Goal: Entertainment & Leisure: Consume media (video, audio)

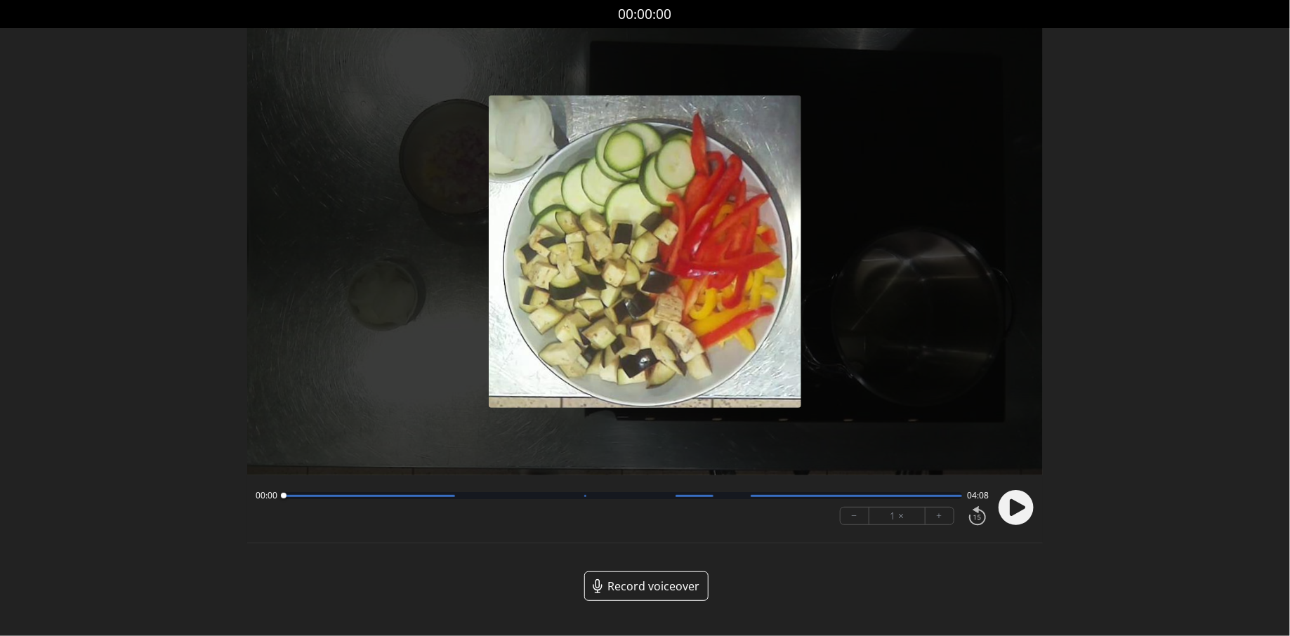
click at [737, 499] on div "00:00 04:08" at bounding box center [623, 495] width 734 height 11
click at [737, 498] on div at bounding box center [622, 495] width 679 height 7
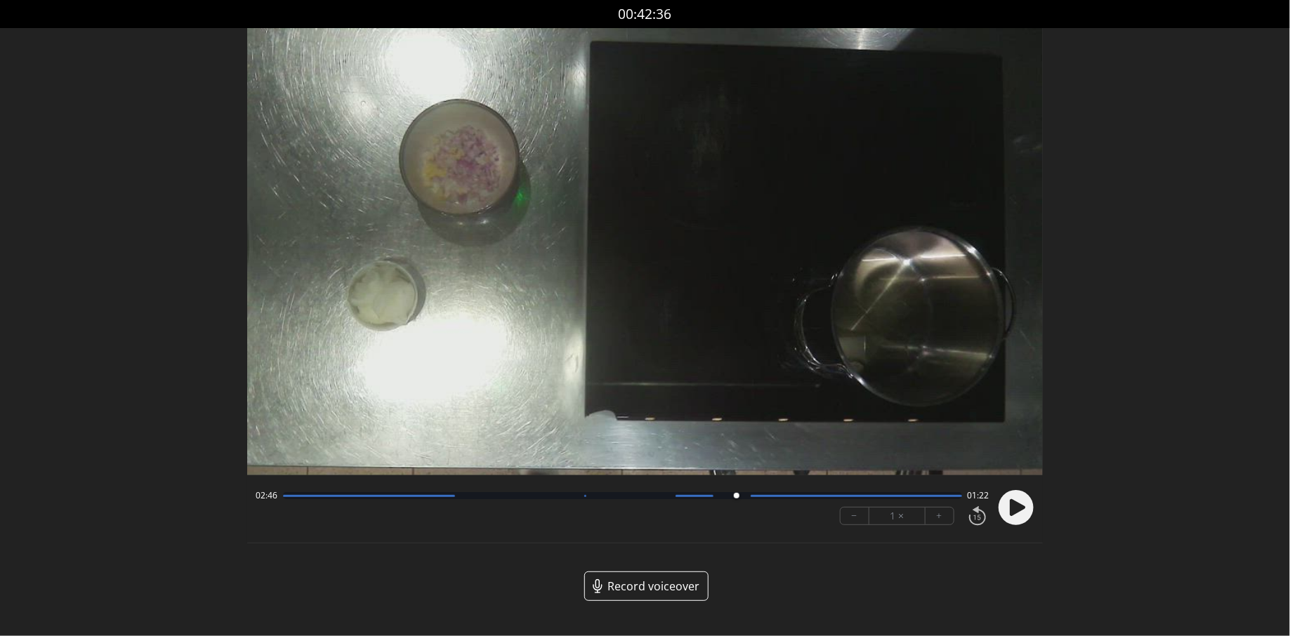
click at [774, 493] on div at bounding box center [622, 495] width 679 height 7
click at [808, 496] on div at bounding box center [856, 496] width 211 height 2
click at [878, 496] on div at bounding box center [856, 496] width 211 height 2
click at [910, 500] on div "03:37 00:31" at bounding box center [623, 495] width 734 height 11
click at [934, 495] on div at bounding box center [856, 496] width 211 height 2
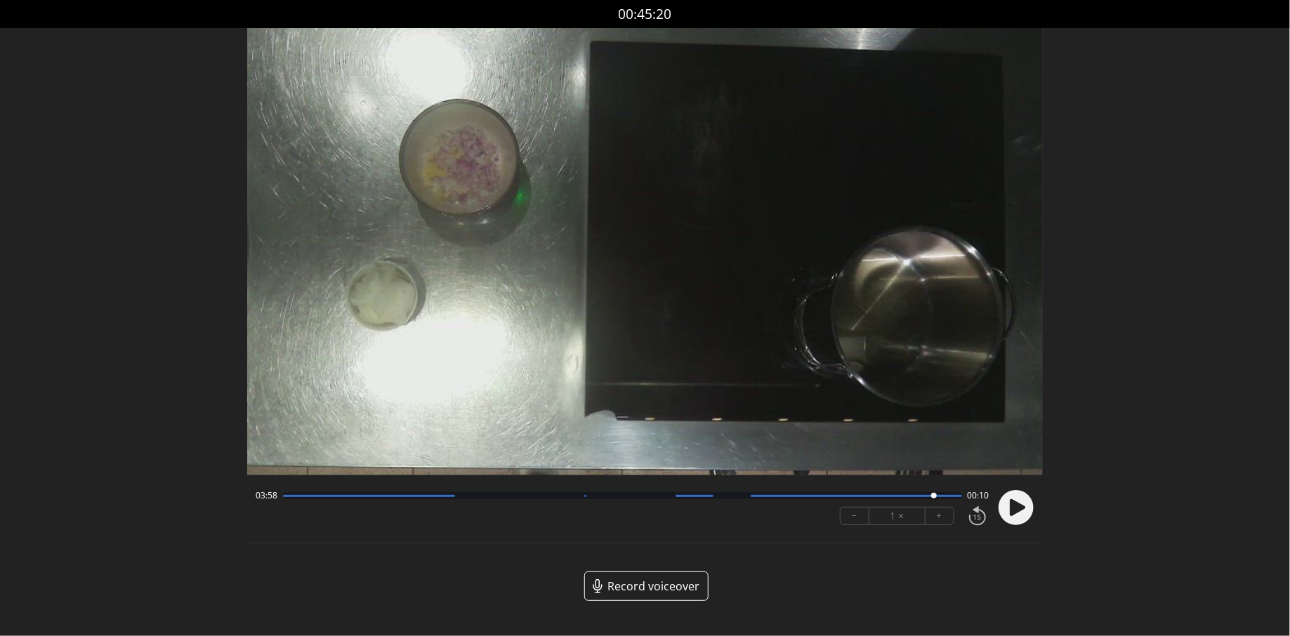
click at [955, 498] on div at bounding box center [622, 495] width 679 height 7
click at [898, 491] on div "04:05 00:02" at bounding box center [623, 495] width 734 height 11
click at [732, 497] on div at bounding box center [622, 495] width 679 height 7
click at [649, 494] on div at bounding box center [622, 495] width 679 height 7
click at [737, 493] on div at bounding box center [622, 495] width 679 height 7
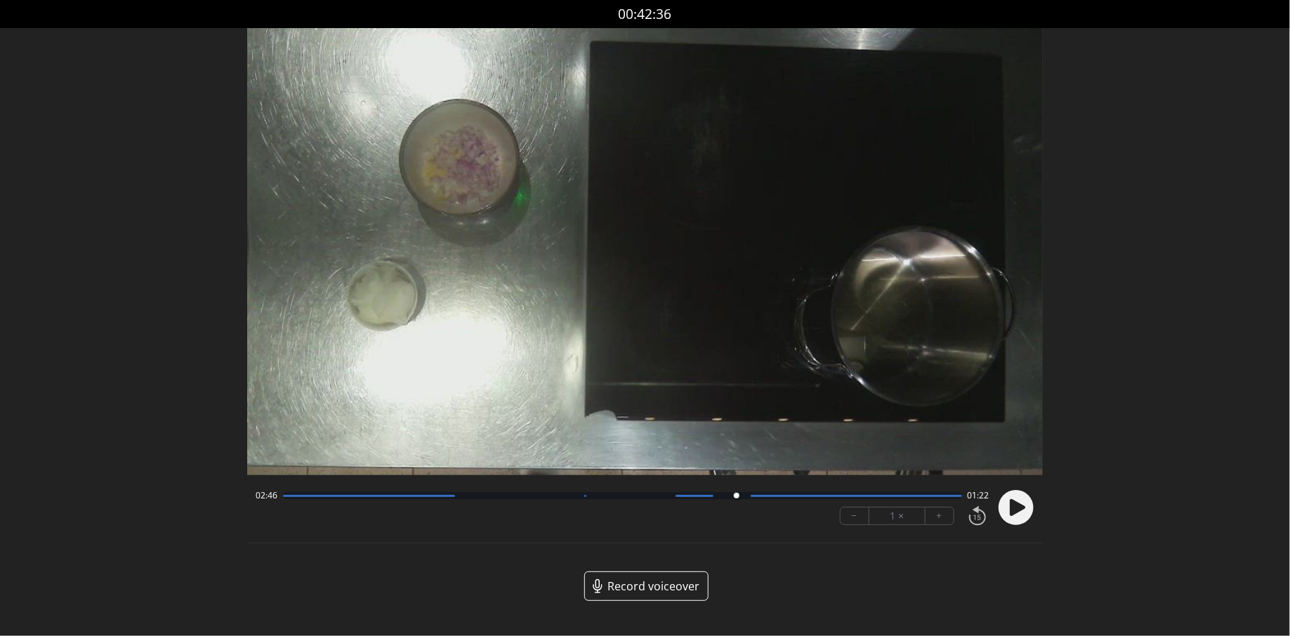
click at [718, 499] on div at bounding box center [622, 495] width 679 height 7
click at [627, 499] on div at bounding box center [622, 495] width 679 height 7
click at [658, 499] on div "02:06 02:02" at bounding box center [623, 495] width 734 height 11
click at [680, 499] on div at bounding box center [622, 495] width 679 height 7
click at [741, 495] on div at bounding box center [622, 495] width 679 height 7
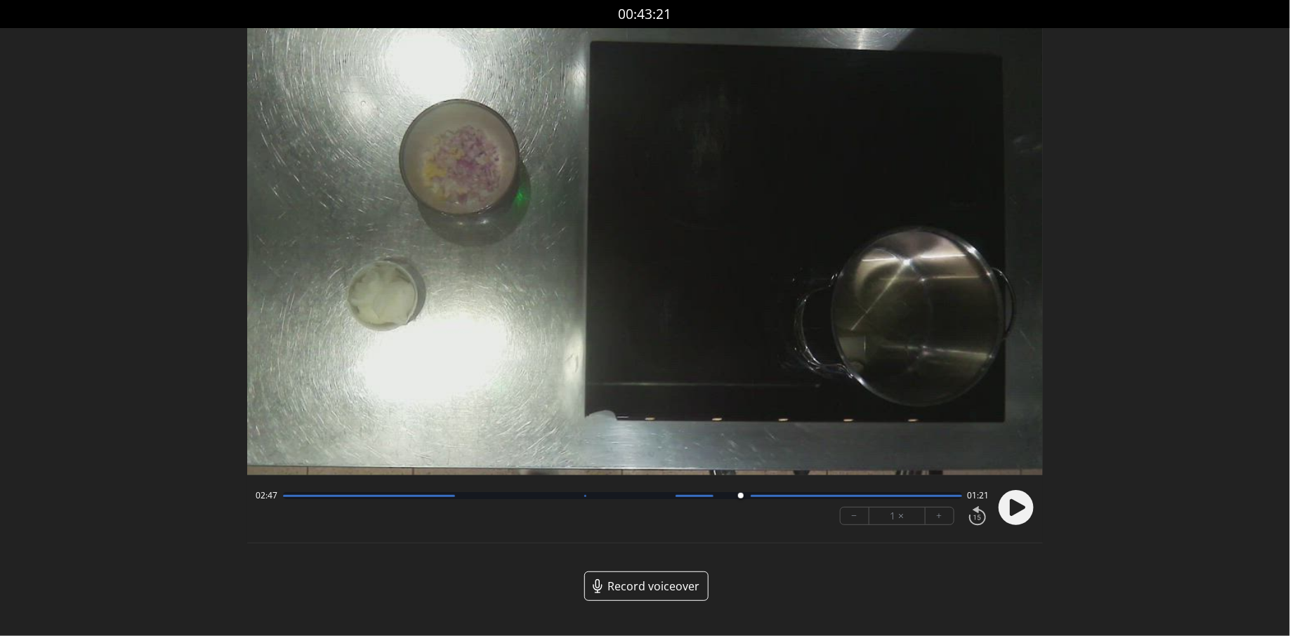
click at [724, 495] on div at bounding box center [622, 495] width 679 height 7
click at [716, 495] on div at bounding box center [723, 496] width 19 height 19
click at [733, 495] on div at bounding box center [622, 495] width 679 height 7
click at [739, 495] on div at bounding box center [738, 496] width 19 height 19
click at [719, 498] on div at bounding box center [622, 495] width 679 height 7
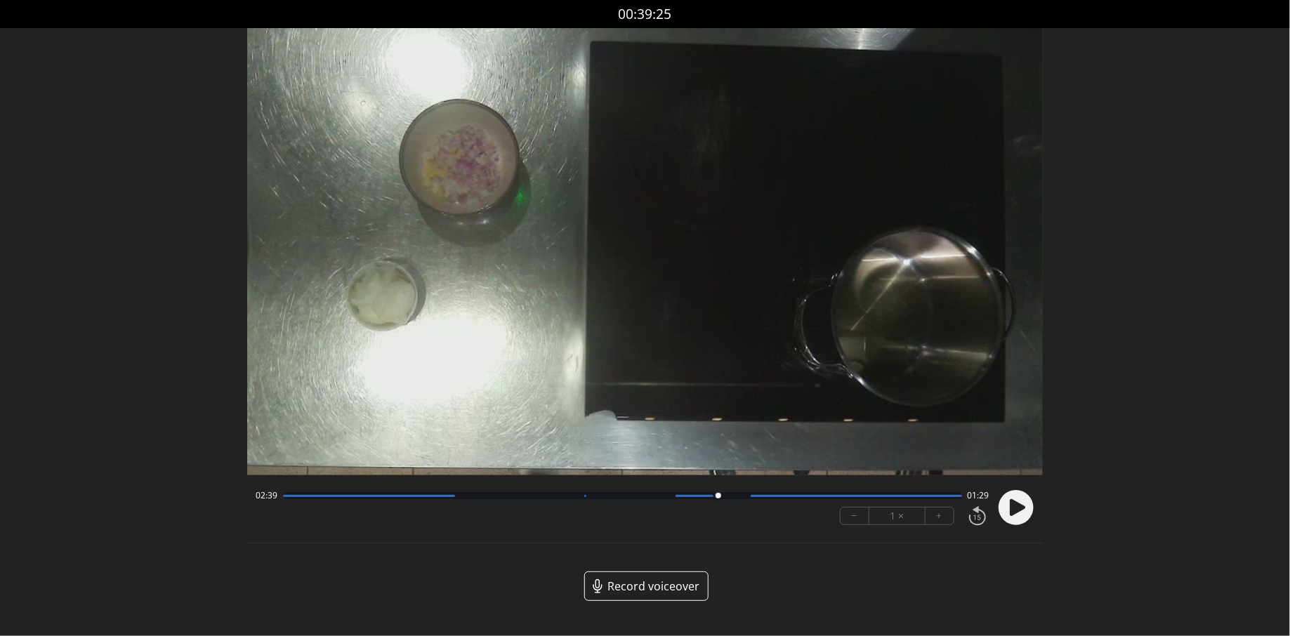
click at [747, 498] on div at bounding box center [622, 495] width 679 height 7
click at [738, 497] on div at bounding box center [737, 496] width 19 height 19
click at [749, 496] on div at bounding box center [622, 495] width 679 height 7
click at [742, 496] on div at bounding box center [743, 496] width 6 height 6
click at [737, 496] on div at bounding box center [738, 496] width 6 height 6
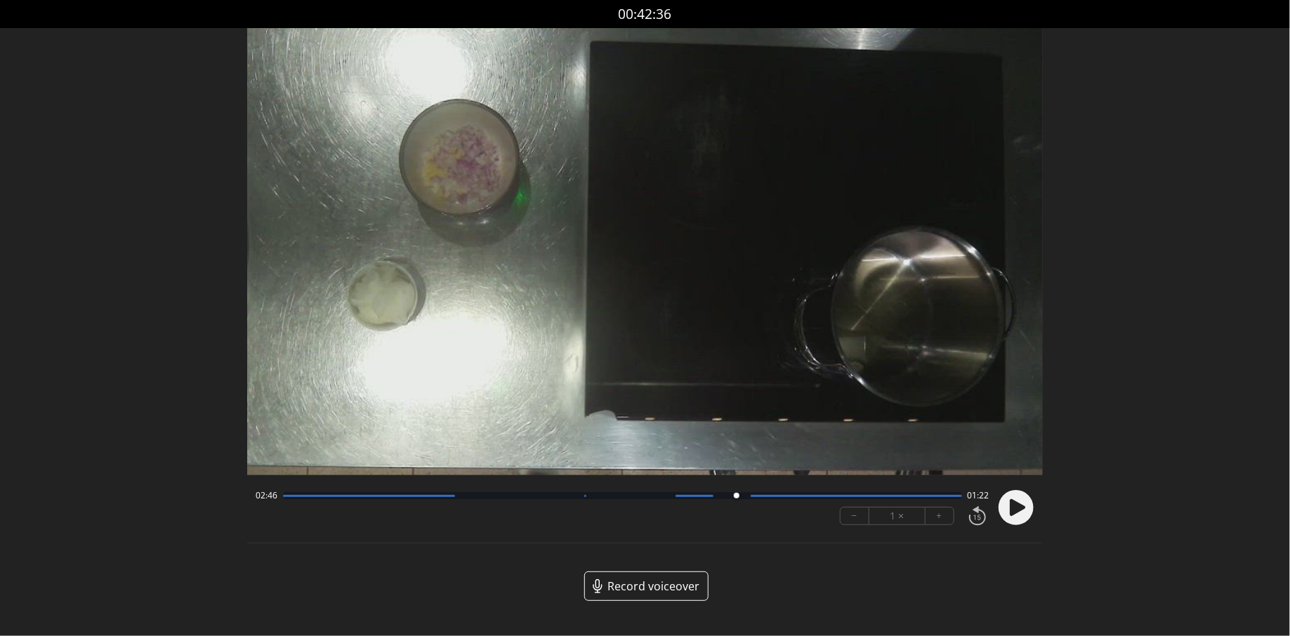
click at [741, 497] on div at bounding box center [736, 496] width 19 height 19
click at [744, 497] on div at bounding box center [743, 496] width 19 height 19
click at [737, 496] on div at bounding box center [743, 496] width 19 height 19
click at [736, 503] on div at bounding box center [736, 496] width 19 height 19
click at [738, 501] on div at bounding box center [735, 496] width 19 height 19
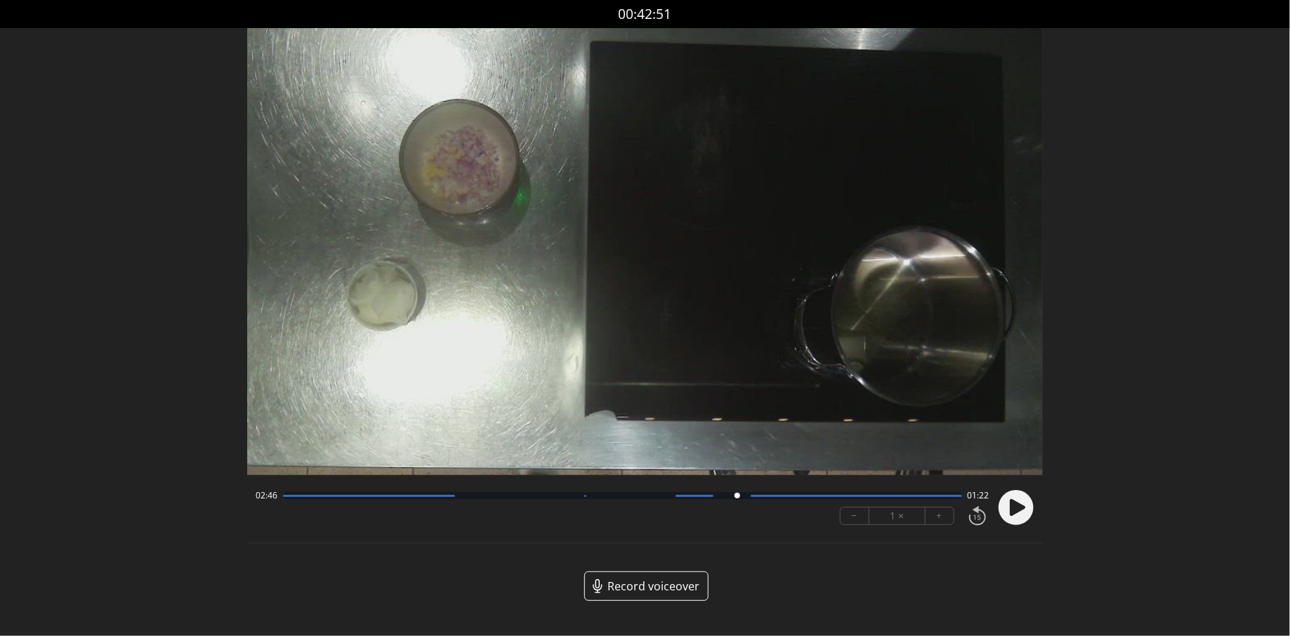
click at [1008, 509] on circle at bounding box center [1016, 507] width 35 height 35
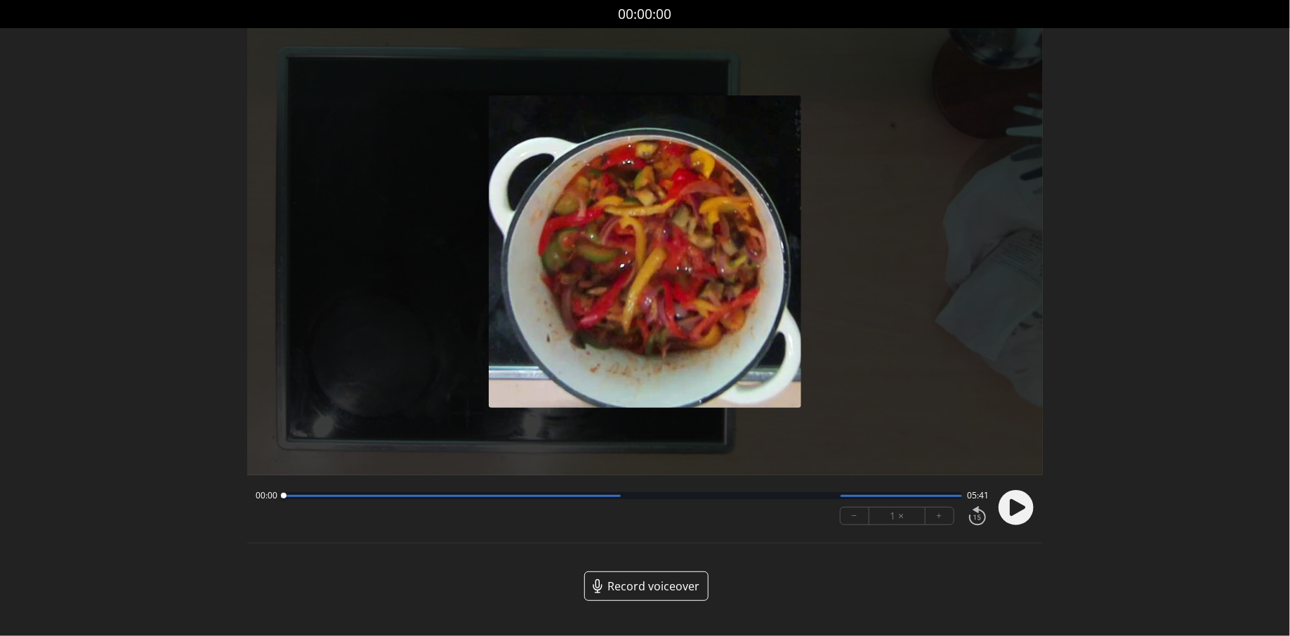
click at [783, 515] on div "00:00 05:41 − 1 × +" at bounding box center [620, 508] width 740 height 48
click at [794, 497] on div at bounding box center [622, 495] width 679 height 7
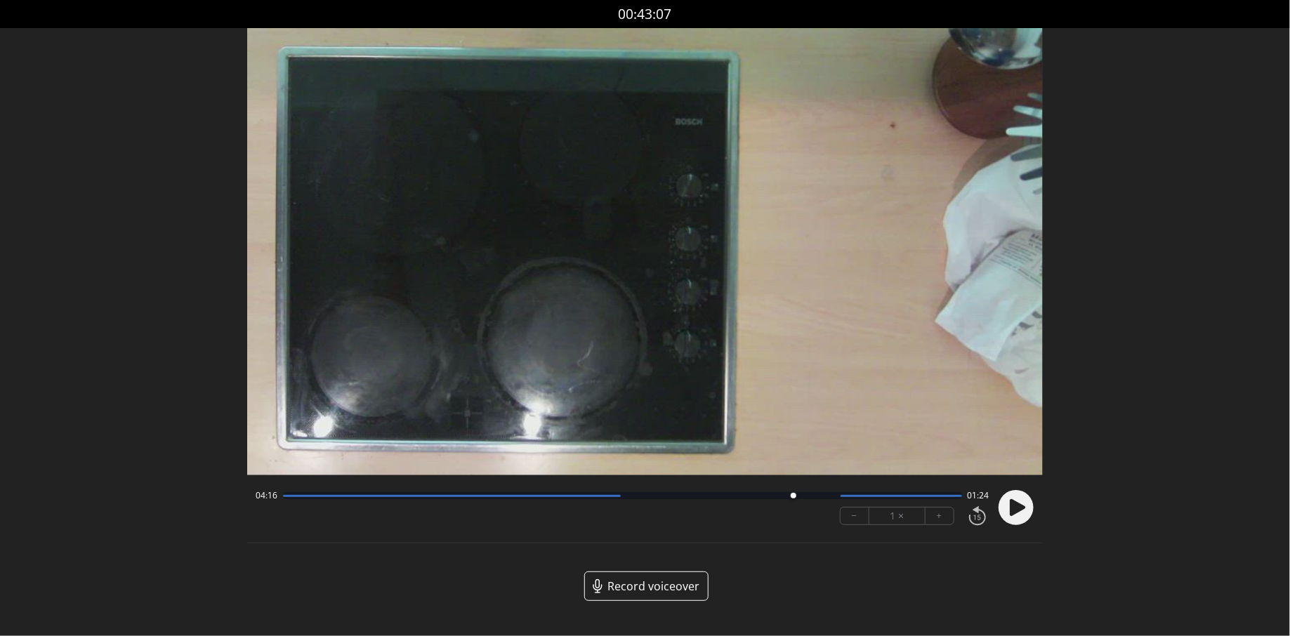
click at [825, 488] on div "04:16 01:24 − 1 × +" at bounding box center [620, 508] width 740 height 48
click at [830, 490] on div "04:16 01:24 − 1 × +" at bounding box center [620, 508] width 740 height 48
click at [824, 503] on div "04:16 01:24 − 1 × +" at bounding box center [620, 508] width 740 height 48
click at [825, 502] on div "04:16 01:24" at bounding box center [623, 495] width 734 height 11
click at [825, 501] on div "04:16 01:24" at bounding box center [623, 495] width 734 height 11
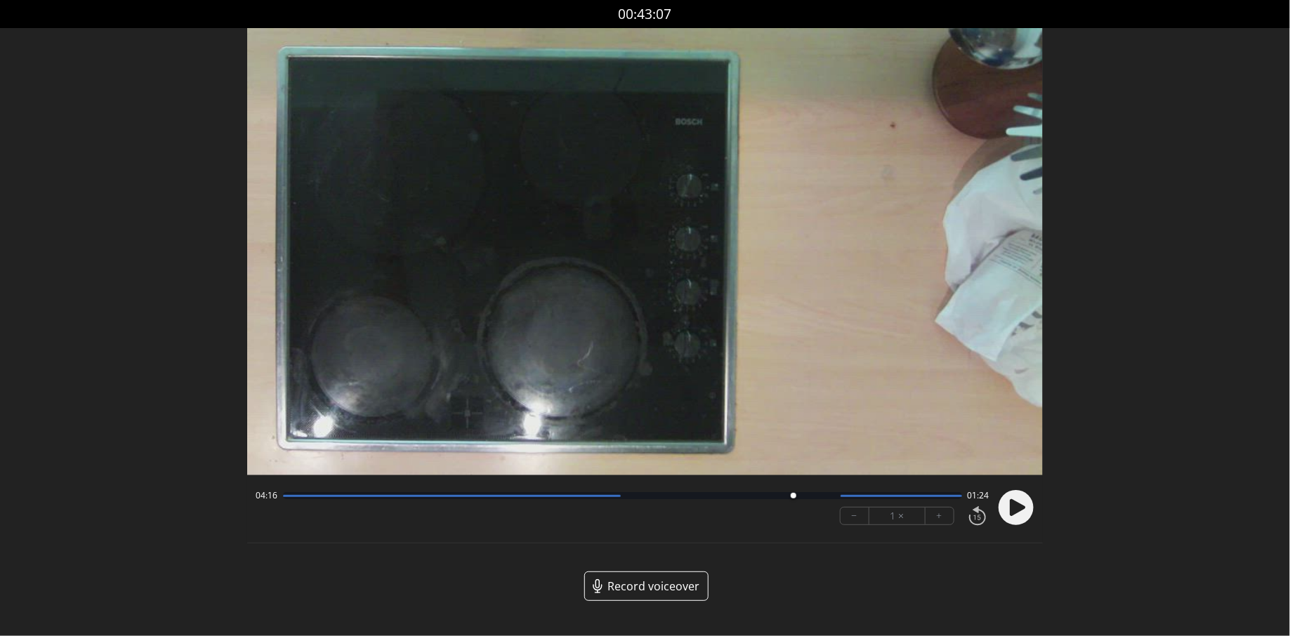
click at [833, 494] on div at bounding box center [622, 495] width 679 height 7
click at [862, 496] on div at bounding box center [901, 496] width 121 height 2
click at [836, 499] on div at bounding box center [622, 495] width 679 height 7
click at [824, 497] on div at bounding box center [622, 495] width 679 height 7
click at [811, 497] on div at bounding box center [622, 495] width 679 height 7
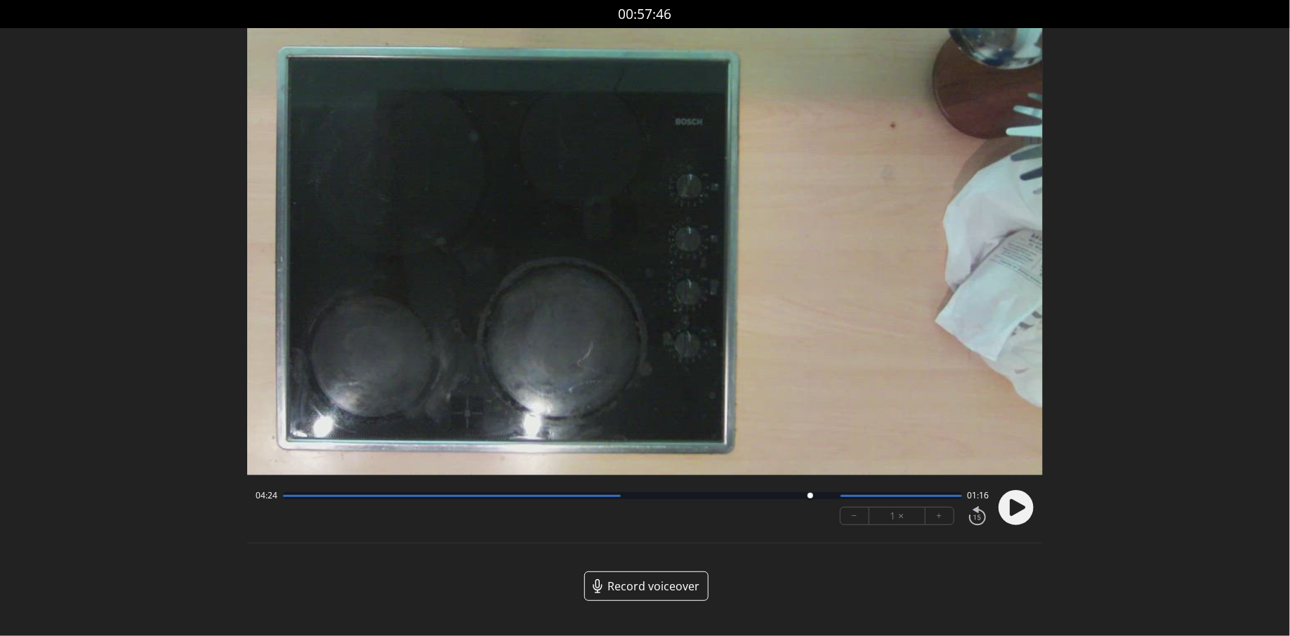
click at [794, 494] on div at bounding box center [622, 495] width 679 height 7
click at [787, 495] on div at bounding box center [793, 496] width 19 height 19
click at [775, 494] on div at bounding box center [622, 495] width 679 height 7
click at [799, 494] on div at bounding box center [622, 495] width 679 height 7
click at [784, 494] on div at bounding box center [622, 495] width 679 height 7
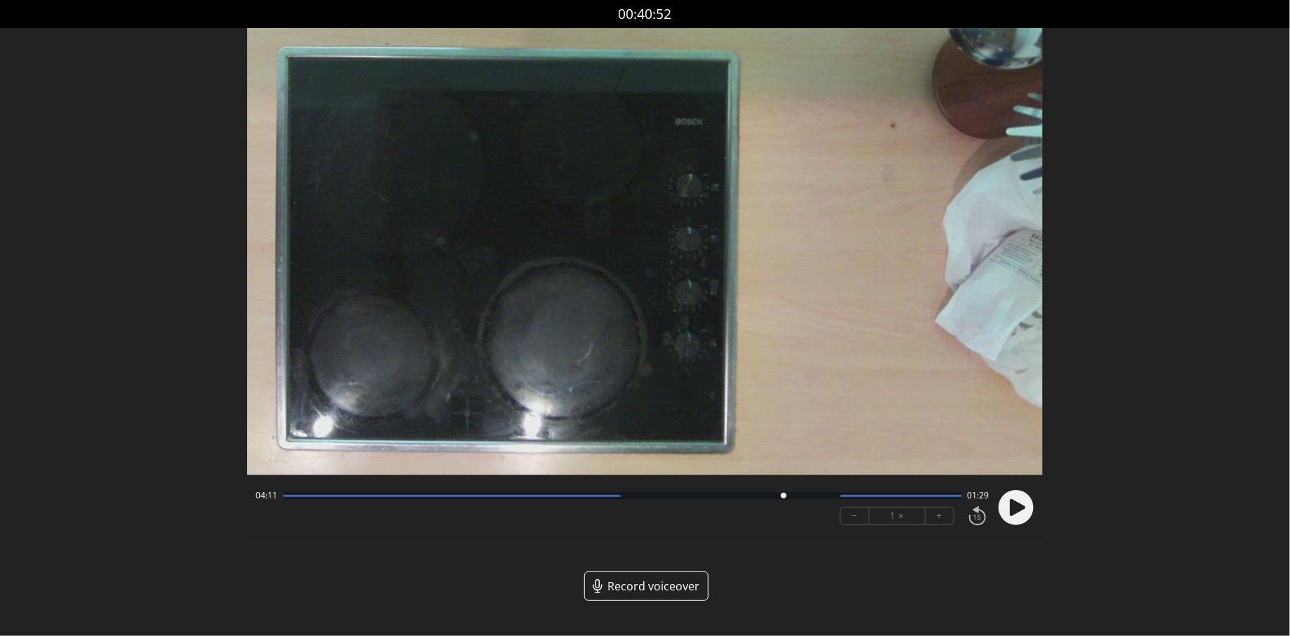
click at [774, 495] on div at bounding box center [783, 496] width 19 height 19
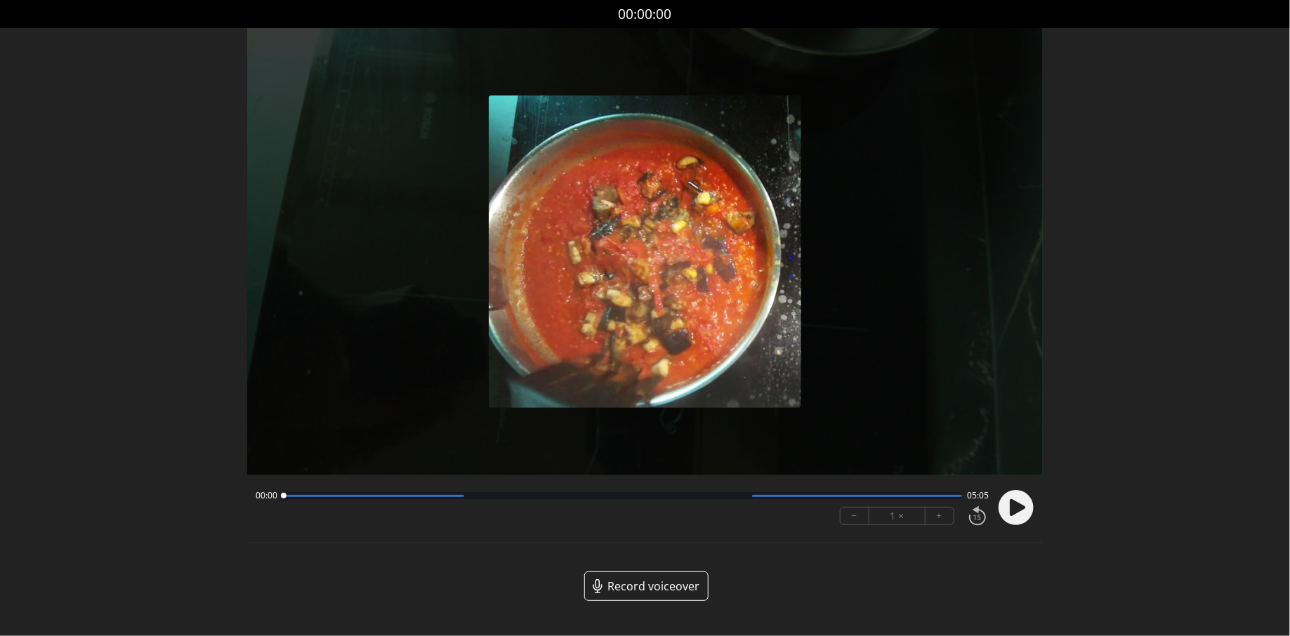
click at [733, 496] on div at bounding box center [622, 495] width 679 height 7
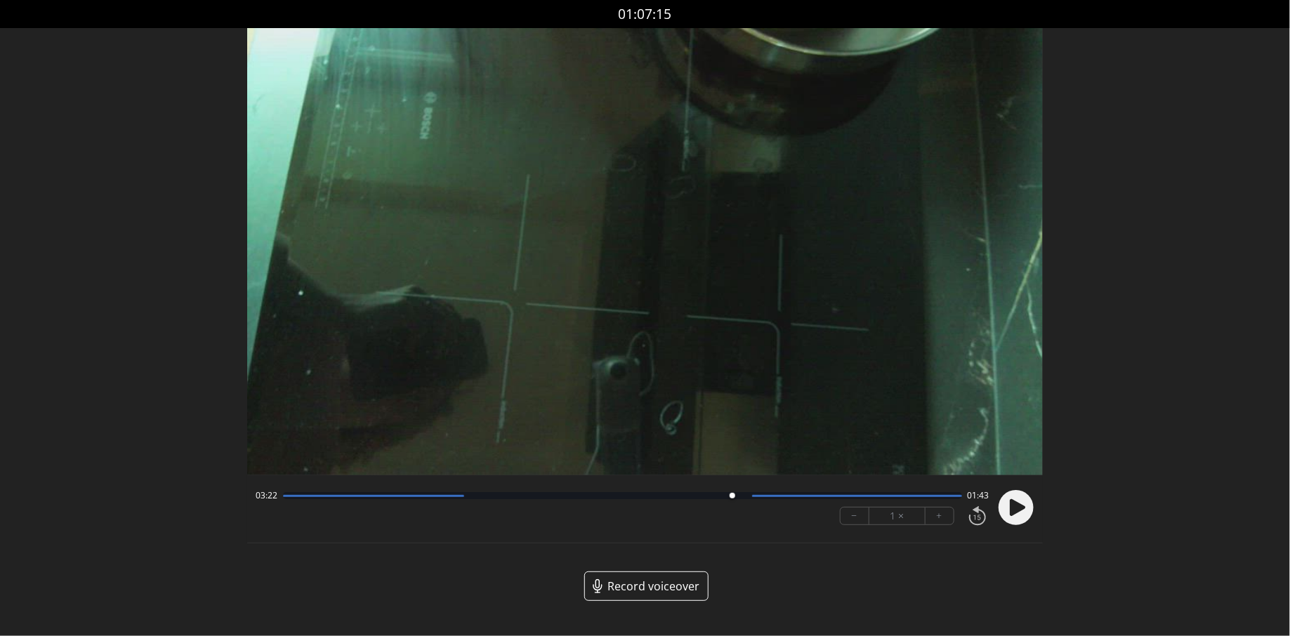
click at [704, 498] on div at bounding box center [622, 495] width 679 height 7
click at [719, 498] on div at bounding box center [622, 495] width 679 height 7
click at [735, 497] on div at bounding box center [622, 495] width 679 height 7
click at [746, 497] on div at bounding box center [622, 495] width 679 height 7
click at [735, 497] on div at bounding box center [622, 495] width 679 height 7
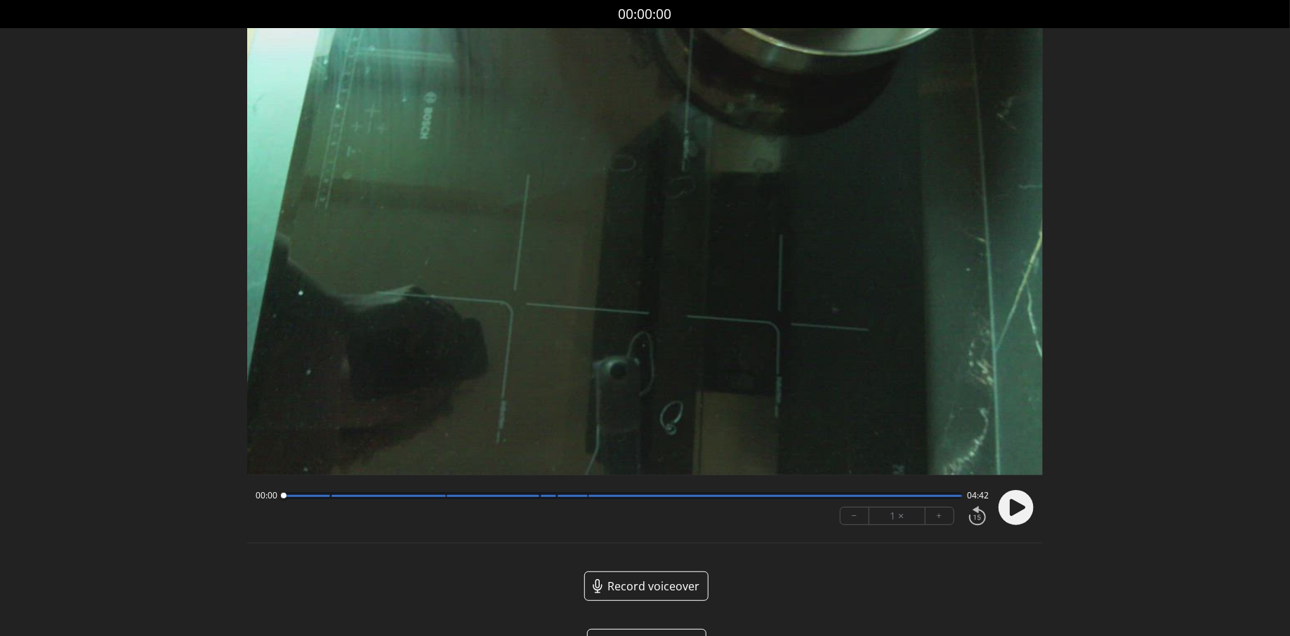
scroll to position [43, 0]
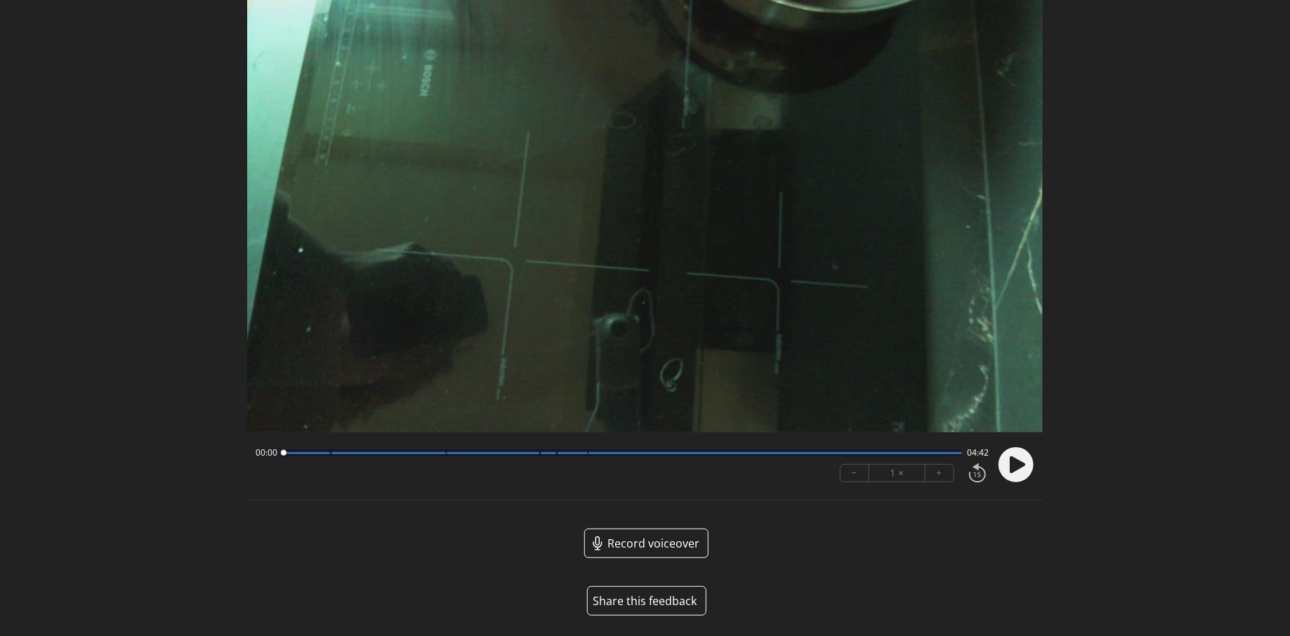
click at [627, 601] on button "Share this feedback" at bounding box center [646, 601] width 119 height 30
